Goal: Entertainment & Leisure: Consume media (video, audio)

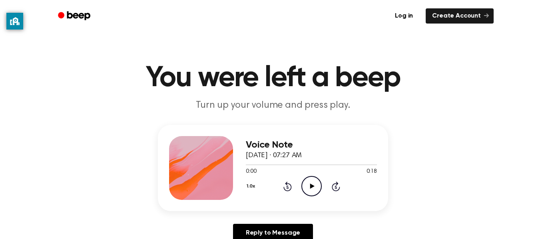
click at [306, 185] on icon "Play Audio" at bounding box center [311, 186] width 20 height 20
click at [291, 183] on icon "Rewind 5 seconds" at bounding box center [287, 186] width 9 height 10
click at [291, 185] on icon "Rewind 5 seconds" at bounding box center [287, 186] width 9 height 10
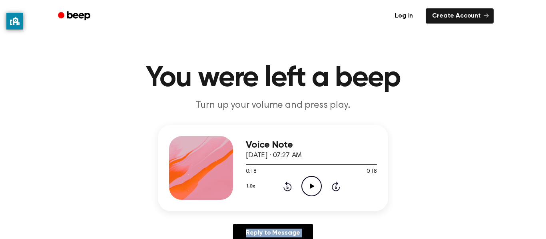
click at [315, 177] on circle at bounding box center [312, 187] width 20 height 20
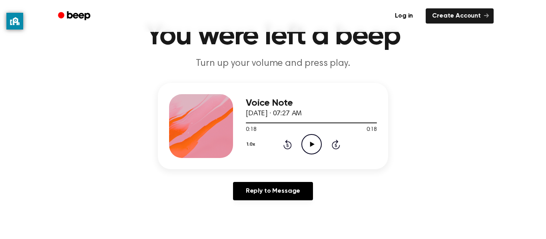
scroll to position [43, 0]
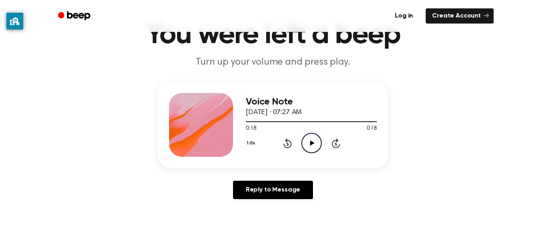
click at [312, 145] on icon "Play Audio" at bounding box center [311, 143] width 20 height 20
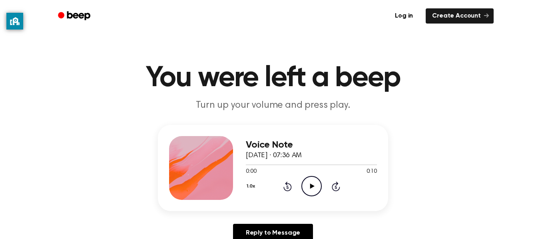
click at [314, 188] on icon "Play Audio" at bounding box center [311, 186] width 20 height 20
click at [308, 193] on icon "Play Audio" at bounding box center [311, 186] width 20 height 20
click at [307, 189] on icon "Play Audio" at bounding box center [311, 186] width 20 height 20
